Goal: Find specific page/section: Find specific page/section

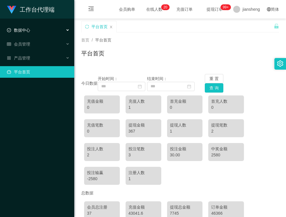
click at [26, 30] on span "数据中心" at bounding box center [18, 30] width 23 height 5
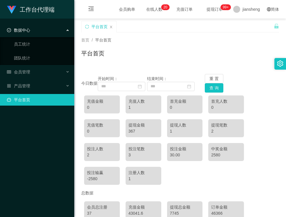
click at [29, 31] on span "数据中心" at bounding box center [18, 30] width 23 height 5
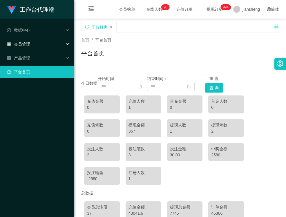
click at [28, 45] on span "会员管理" at bounding box center [18, 44] width 23 height 5
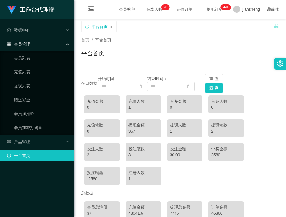
click at [28, 44] on span "会员管理" at bounding box center [18, 44] width 23 height 5
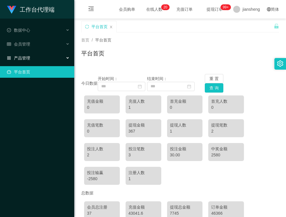
click at [27, 61] on div "产品管理" at bounding box center [37, 58] width 74 height 12
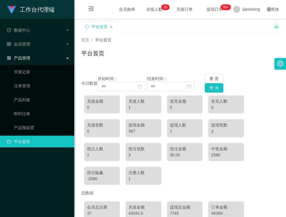
click at [27, 57] on span "产品管理" at bounding box center [18, 58] width 23 height 5
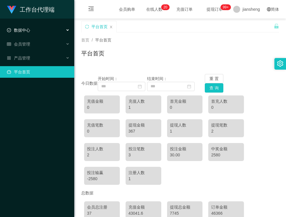
click at [21, 32] on span "数据中心" at bounding box center [18, 30] width 23 height 5
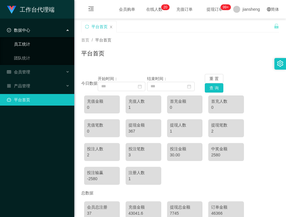
click at [29, 45] on link "员工统计" at bounding box center [42, 44] width 56 height 12
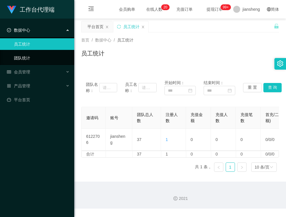
click at [28, 57] on link "团队统计" at bounding box center [42, 58] width 56 height 12
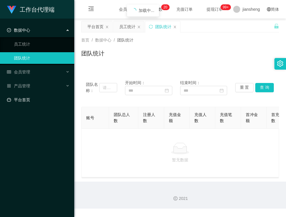
click at [28, 100] on link "平台首页" at bounding box center [38, 100] width 63 height 12
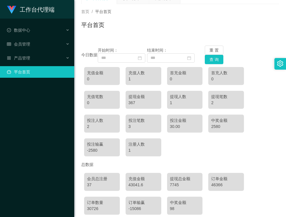
scroll to position [56, 0]
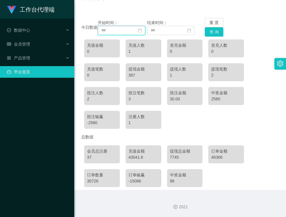
click at [115, 29] on input at bounding box center [122, 30] width 48 height 9
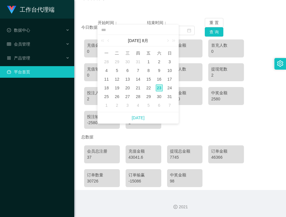
click at [115, 30] on input at bounding box center [138, 30] width 75 height 6
